Goal: Find specific page/section: Find specific page/section

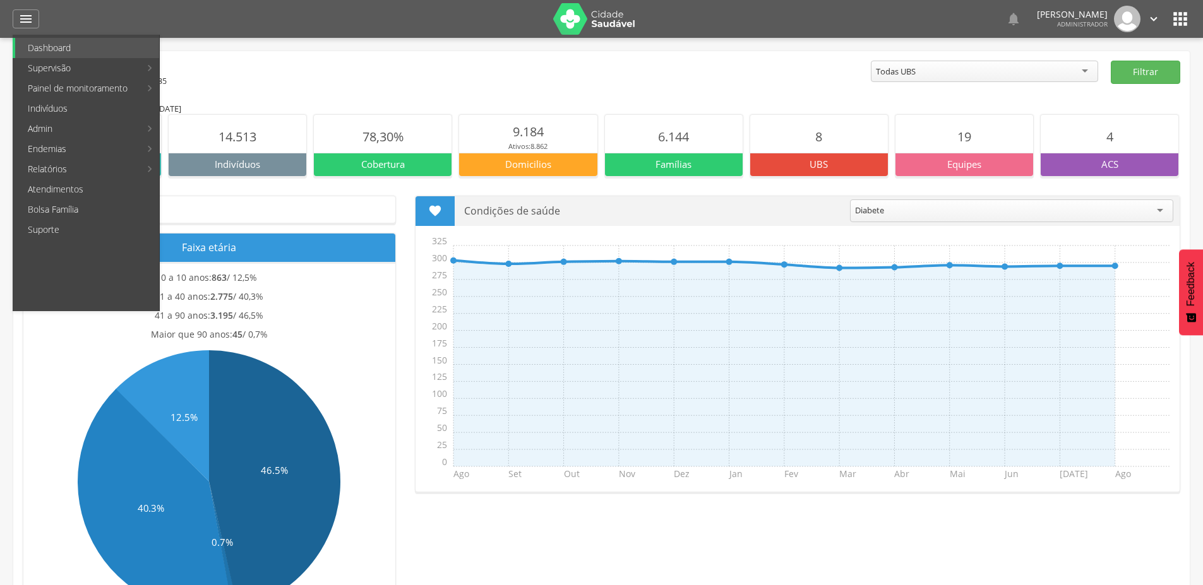
click at [228, 68] on link "Mapa da cidade" at bounding box center [231, 68] width 142 height 20
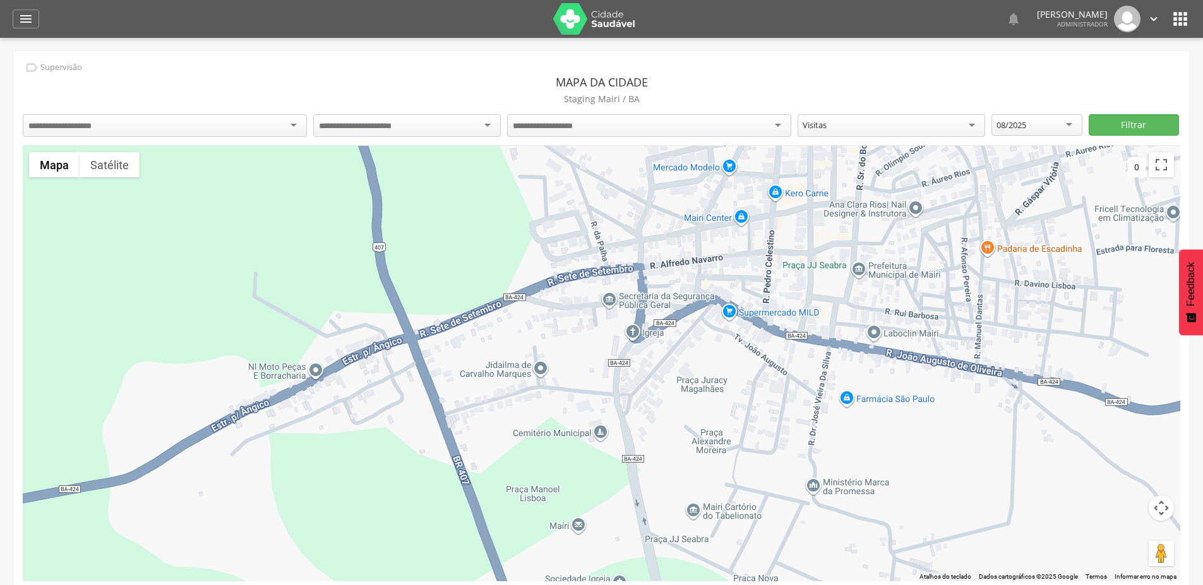
click at [156, 119] on div at bounding box center [165, 125] width 284 height 23
click at [358, 121] on input "select-one" at bounding box center [365, 126] width 93 height 11
click at [672, 121] on div "Todos os Acs" at bounding box center [649, 124] width 284 height 21
drag, startPoint x: 771, startPoint y: 93, endPoint x: 976, endPoint y: 79, distance: 205.7
click at [771, 91] on p "Staging Mairi / BA" at bounding box center [601, 99] width 1157 height 18
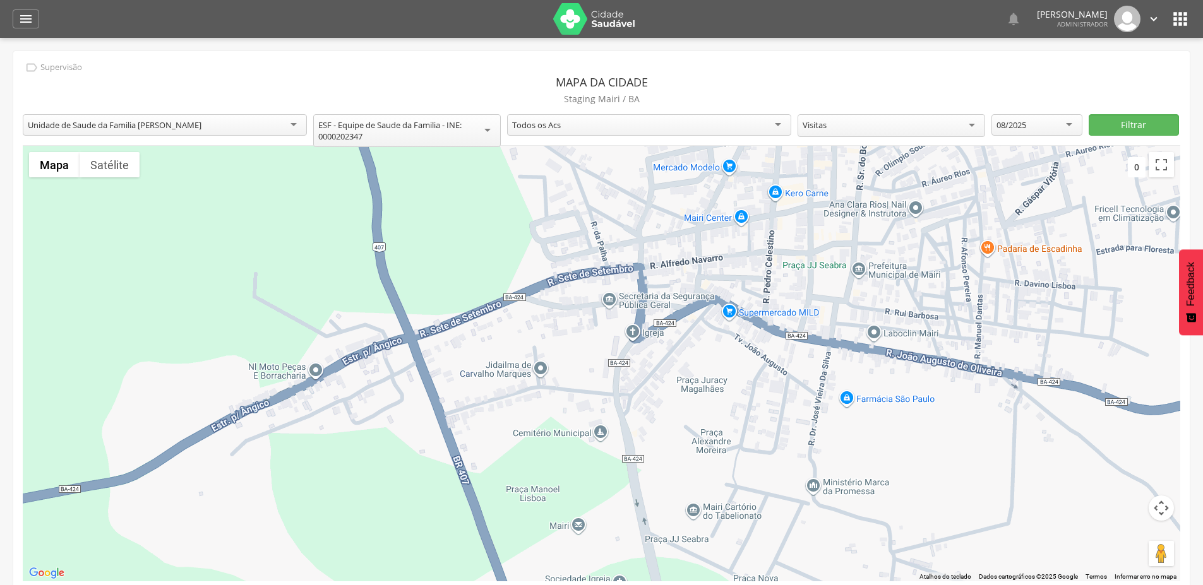
click at [1004, 124] on div "08/2025" at bounding box center [1011, 124] width 30 height 11
drag, startPoint x: 1013, startPoint y: 211, endPoint x: 1018, endPoint y: 200, distance: 12.1
click at [1125, 119] on button "Filtrar" at bounding box center [1133, 124] width 90 height 21
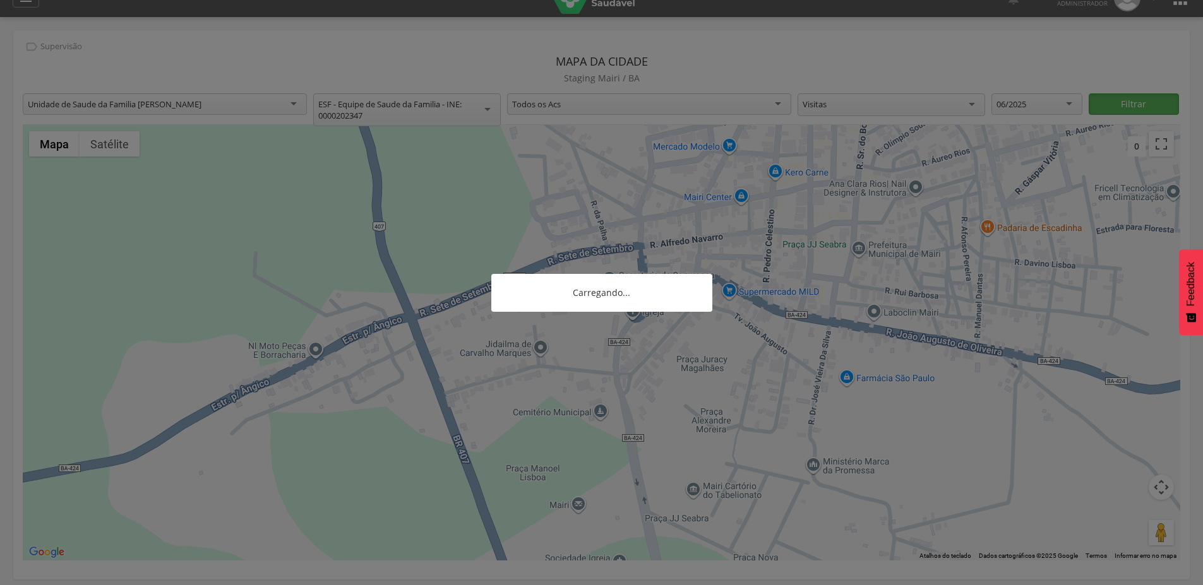
scroll to position [38, 0]
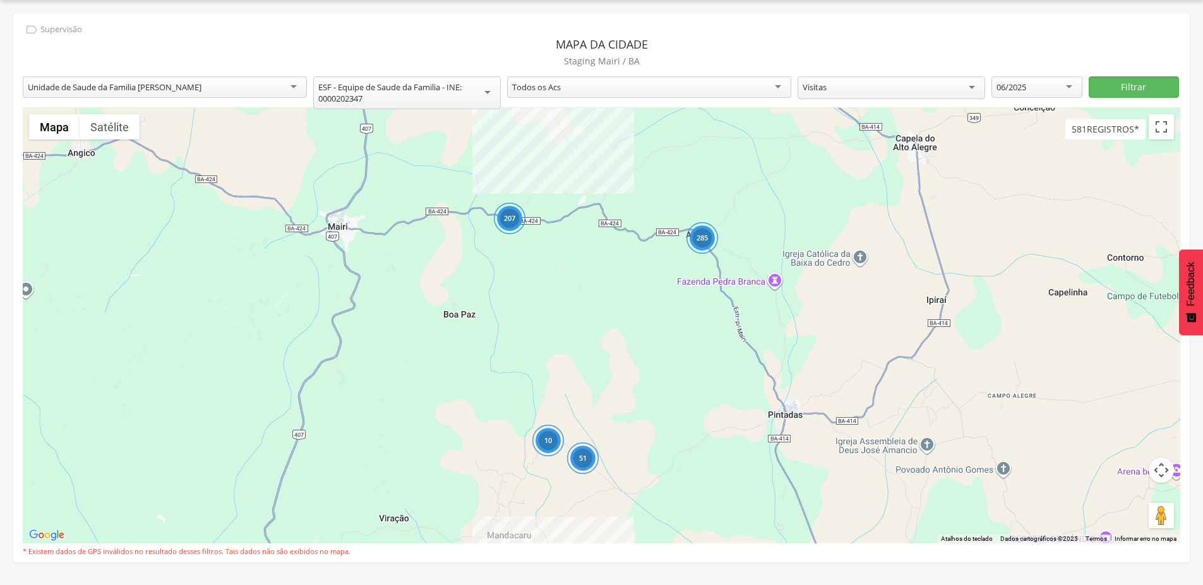
click at [706, 238] on div "285" at bounding box center [702, 238] width 32 height 32
click at [703, 239] on div "285" at bounding box center [702, 238] width 32 height 32
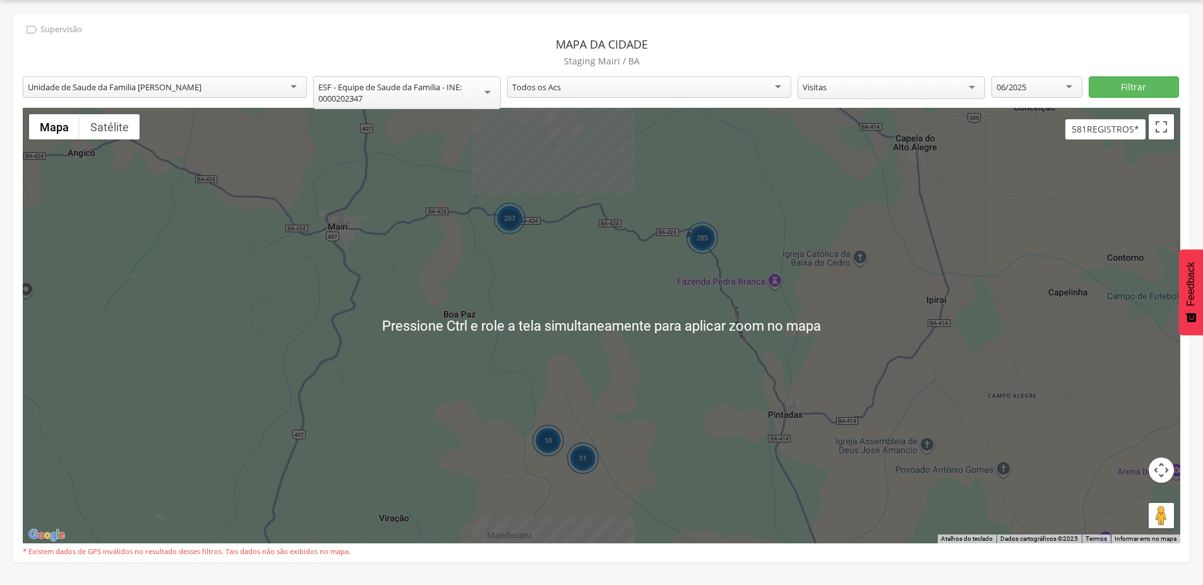
scroll to position [0, 0]
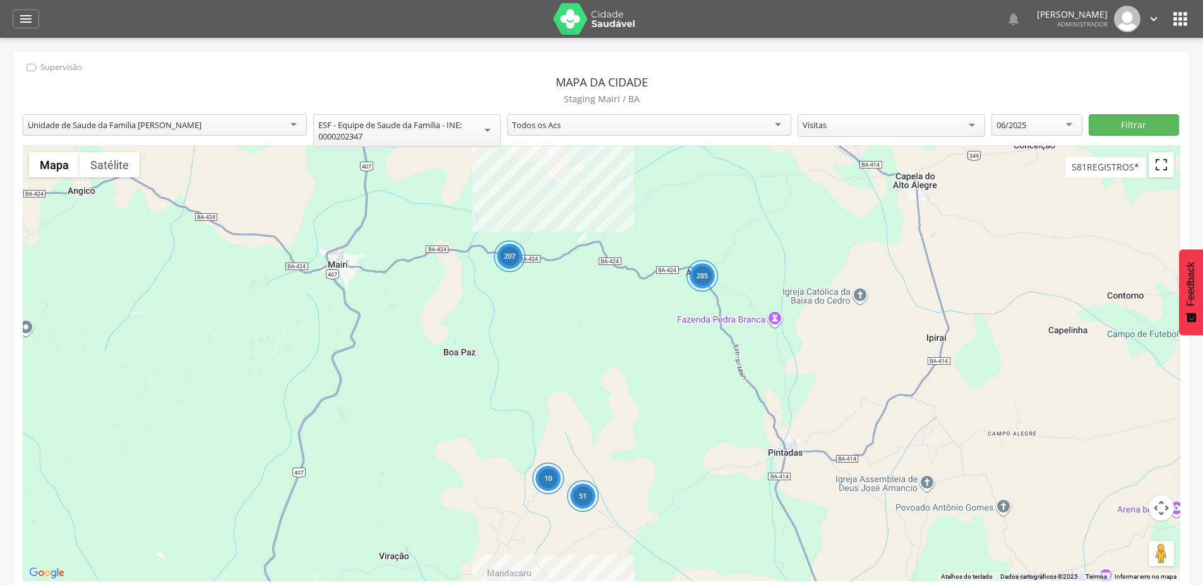
drag, startPoint x: 1160, startPoint y: 170, endPoint x: 1145, endPoint y: 267, distance: 97.7
click at [1159, 169] on button "Ativar a visualização em tela cheia" at bounding box center [1160, 164] width 25 height 25
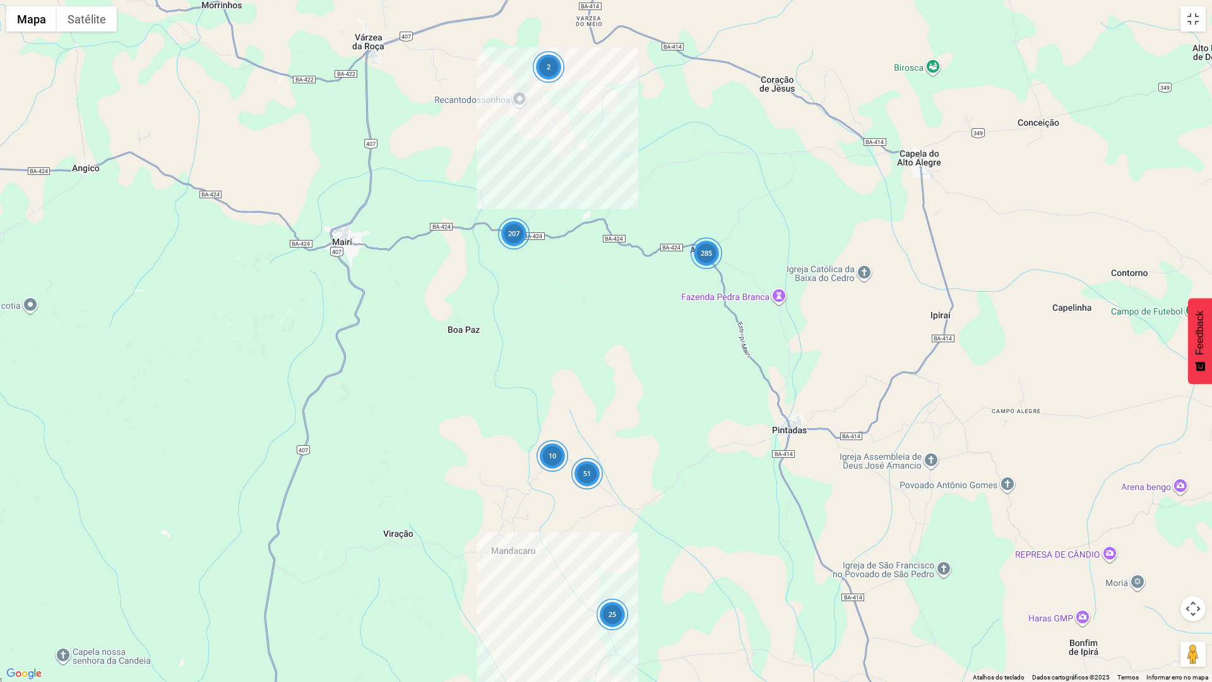
click at [708, 254] on div "285" at bounding box center [707, 253] width 32 height 32
click at [708, 255] on div "285" at bounding box center [707, 252] width 32 height 32
click at [708, 254] on div "285" at bounding box center [707, 252] width 32 height 32
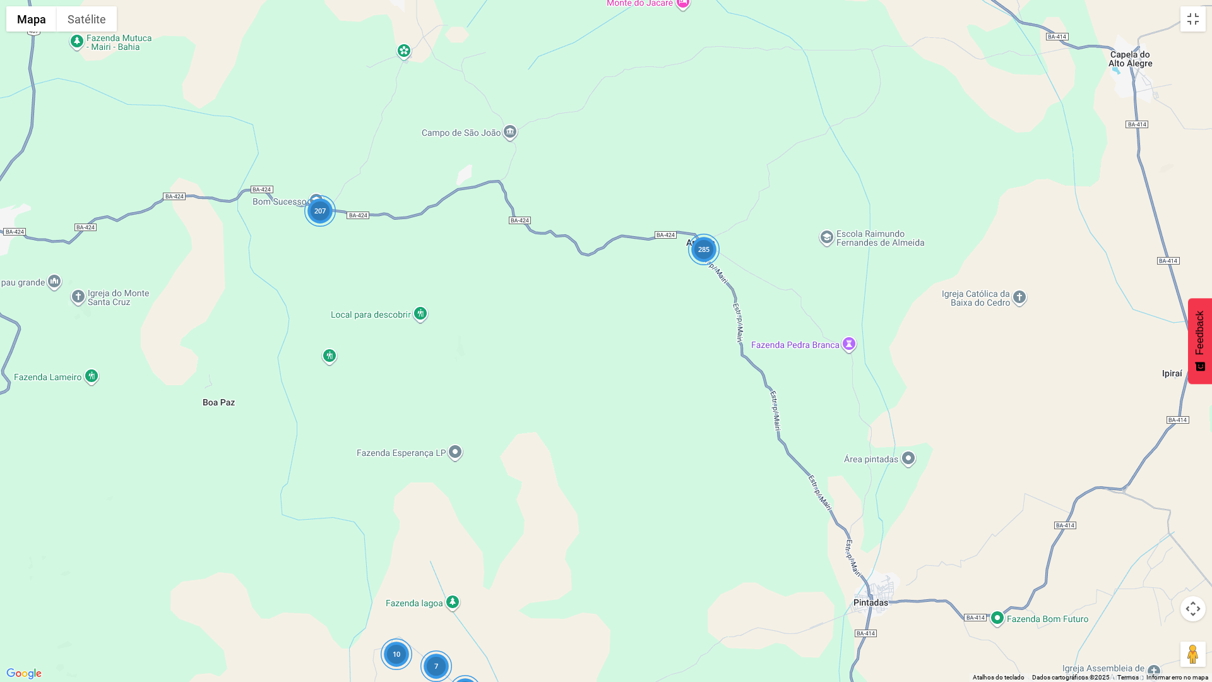
click at [700, 253] on div "285" at bounding box center [704, 250] width 32 height 32
click at [703, 247] on div "285" at bounding box center [704, 250] width 32 height 32
click at [703, 246] on div "285" at bounding box center [704, 250] width 32 height 32
click at [703, 245] on div "207 44 10 7 285" at bounding box center [606, 341] width 1212 height 682
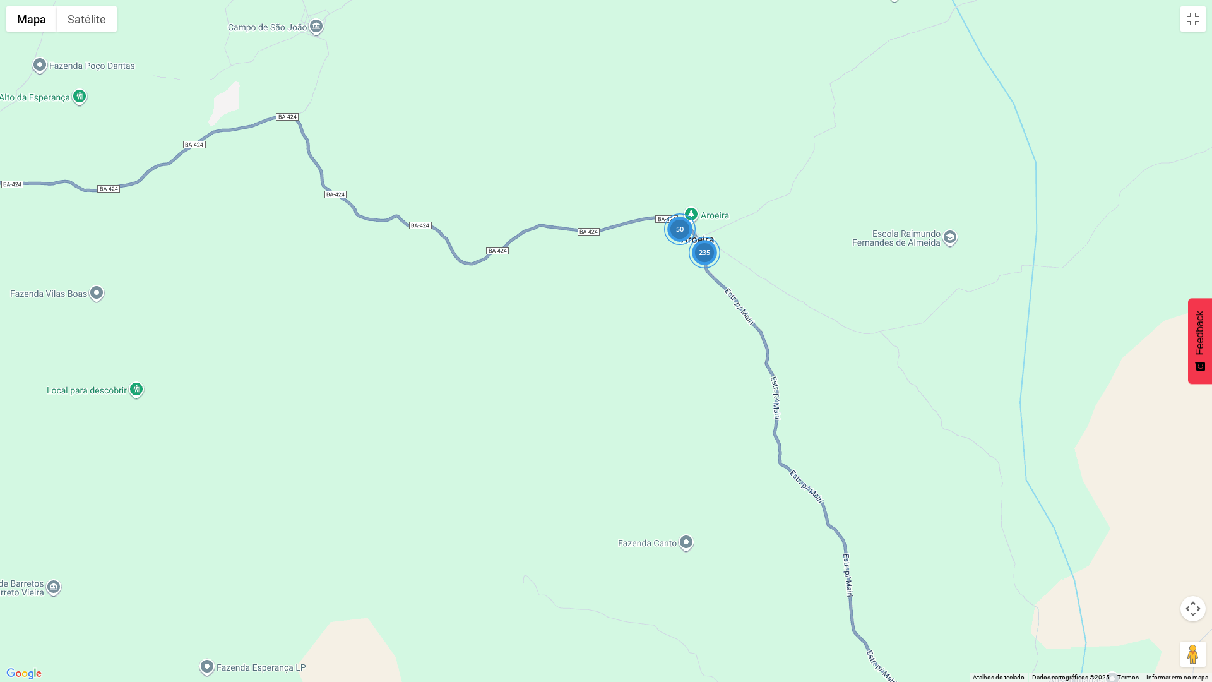
click at [706, 252] on div "235" at bounding box center [705, 253] width 32 height 32
click at [677, 235] on div "50" at bounding box center [680, 229] width 32 height 32
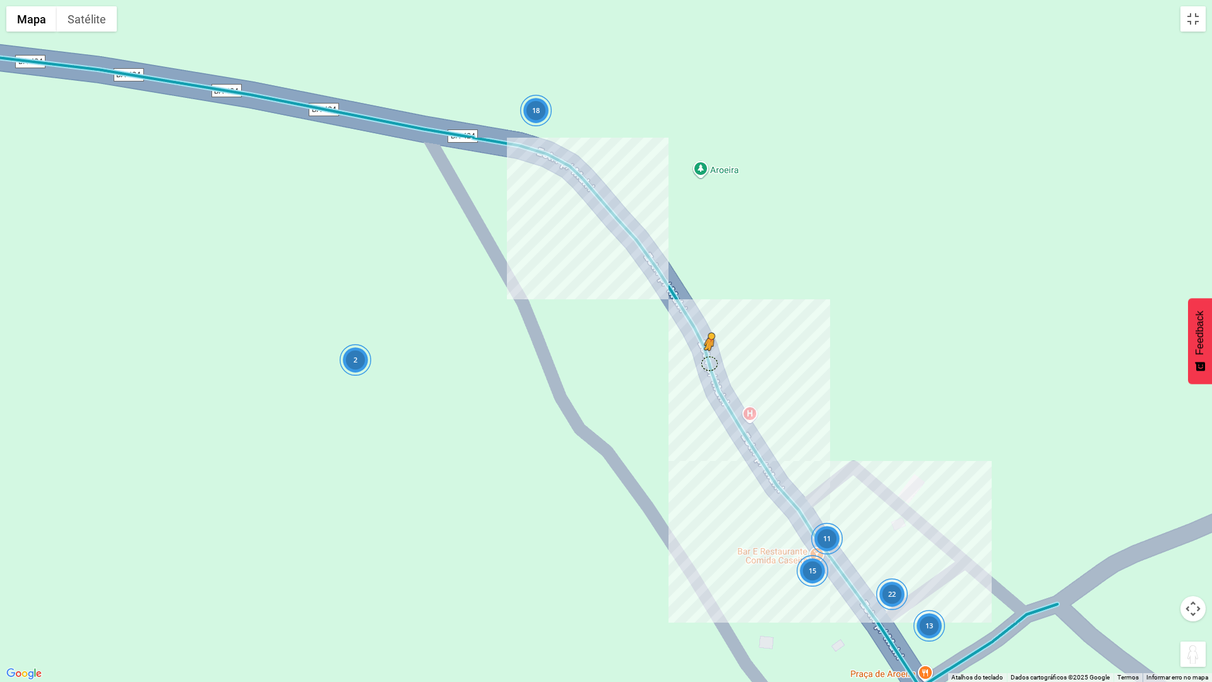
drag, startPoint x: 1195, startPoint y: 651, endPoint x: 709, endPoint y: 362, distance: 565.3
click at [709, 362] on div "15 11 2 13 18 22 Pressione as teclas Alt + Enter para ativar o recurso de arras…" at bounding box center [606, 341] width 1212 height 682
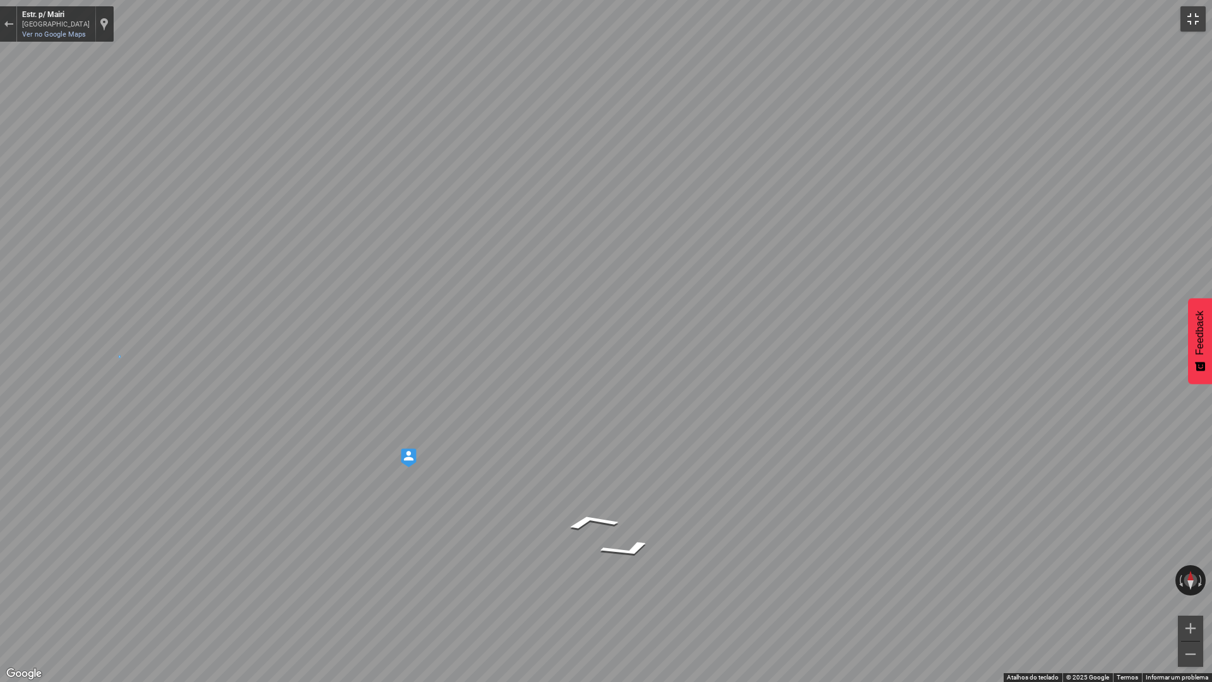
click at [1194, 13] on button "Ativar a visualização em tela cheia" at bounding box center [1193, 18] width 25 height 25
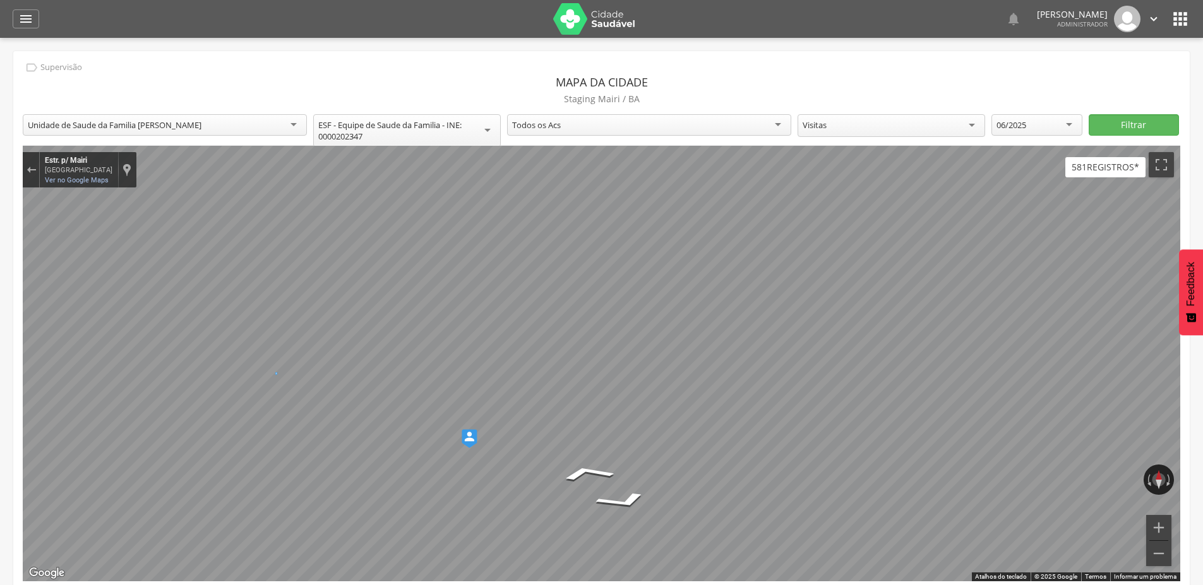
click at [1181, 17] on icon "" at bounding box center [1180, 19] width 20 height 20
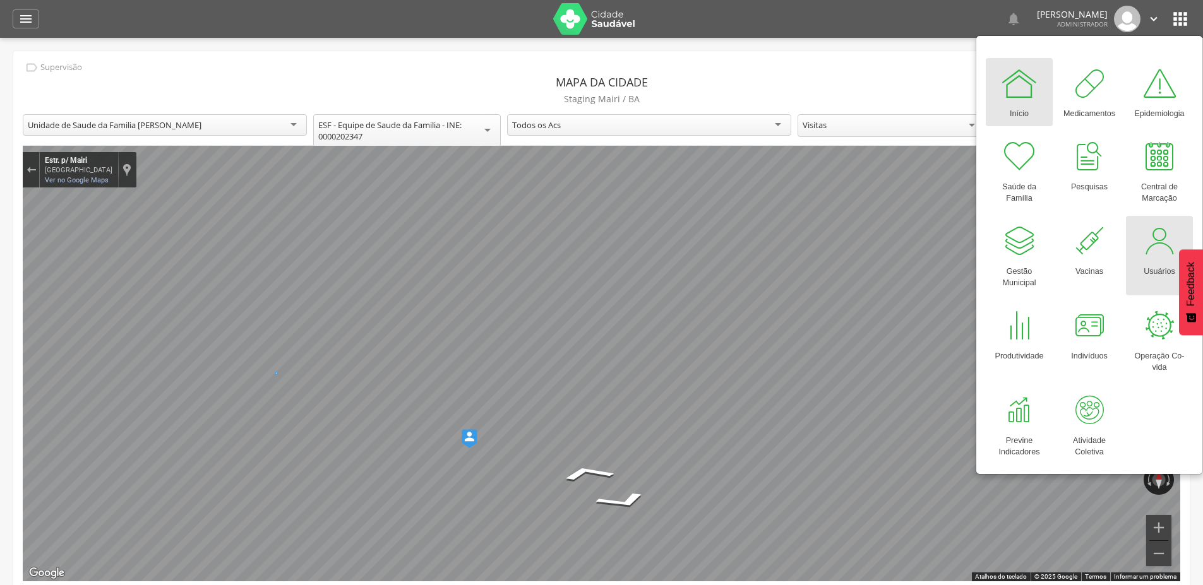
click at [1150, 253] on div at bounding box center [1159, 241] width 38 height 38
